Goal: Find specific page/section

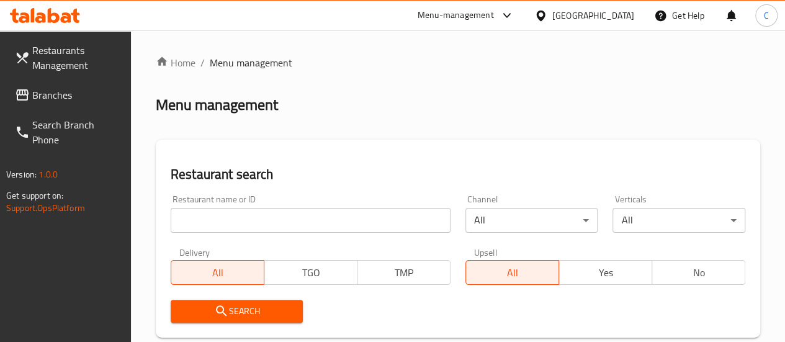
click at [236, 215] on input "search" at bounding box center [311, 220] width 280 height 25
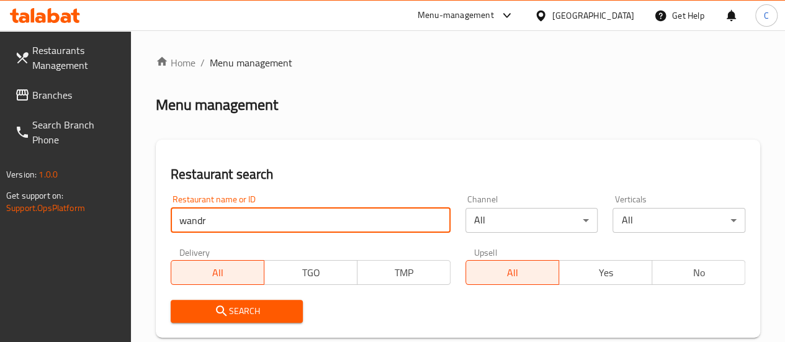
type input "wandr"
click button "Search" at bounding box center [237, 311] width 133 height 23
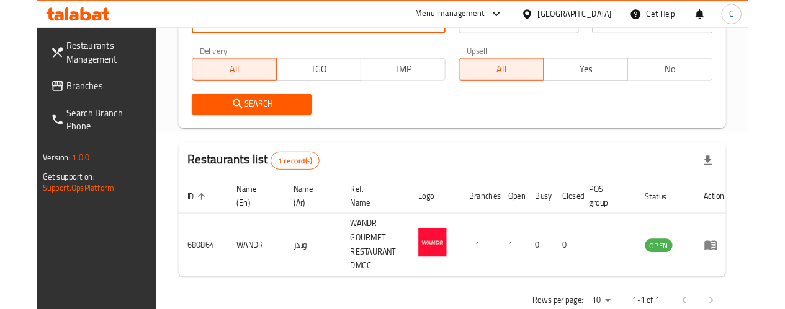
scroll to position [236, 0]
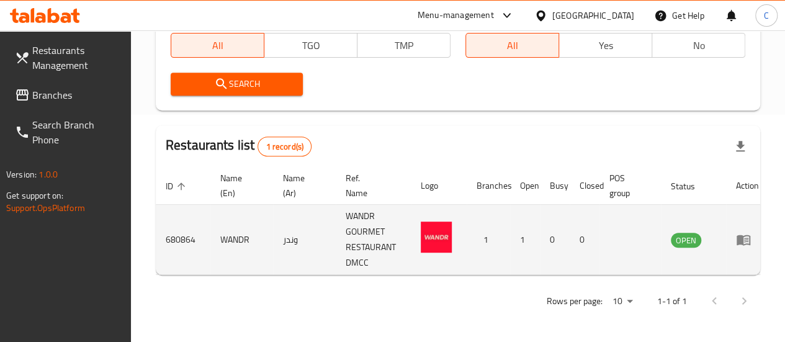
click at [187, 229] on td "680864" at bounding box center [183, 240] width 55 height 70
copy td "680864"
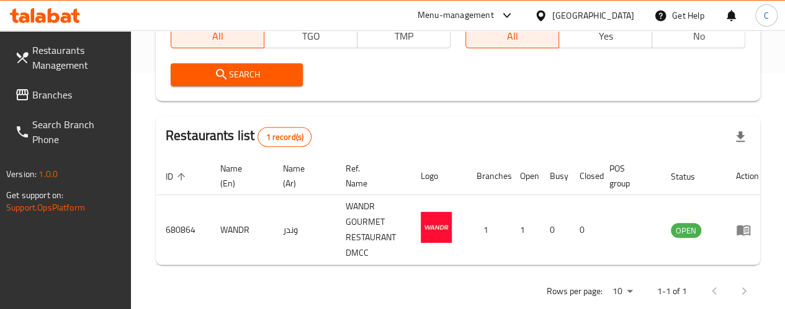
click at [451, 16] on div "Menu-management" at bounding box center [455, 15] width 76 height 15
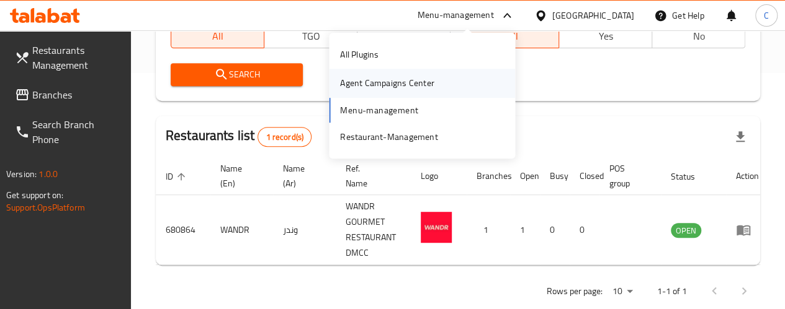
click at [423, 81] on div "Agent Campaigns Center" at bounding box center [387, 83] width 94 height 14
